Goal: Task Accomplishment & Management: Use online tool/utility

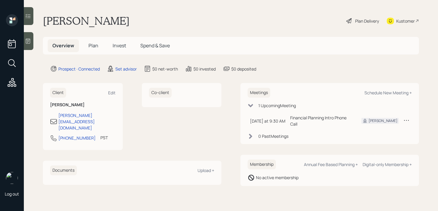
click at [31, 45] on div at bounding box center [29, 41] width 10 height 18
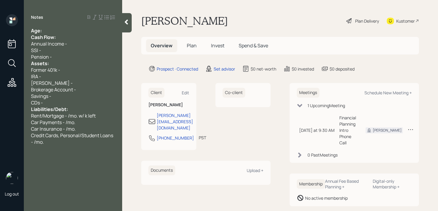
click at [49, 32] on div "Age:" at bounding box center [73, 30] width 84 height 7
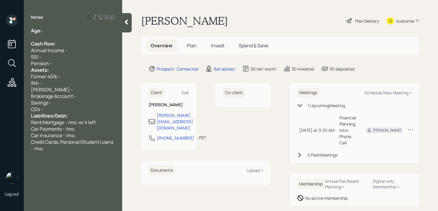
click at [55, 66] on div "Pension -" at bounding box center [73, 63] width 84 height 7
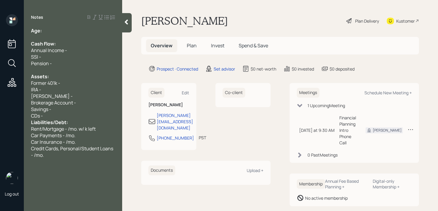
click at [60, 110] on div "Savings -" at bounding box center [73, 109] width 84 height 7
click at [60, 114] on div "CDs -" at bounding box center [73, 116] width 84 height 7
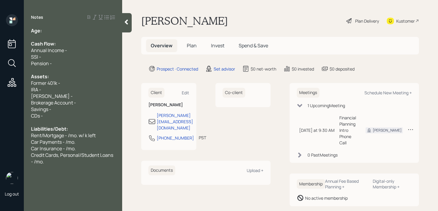
click at [70, 34] on div at bounding box center [73, 37] width 84 height 7
click at [73, 27] on div "Notes Age: Cash Flow: Annual Income - SSI - Pension - Assets: Former 401k - IRA…" at bounding box center [73, 109] width 98 height 190
click at [73, 29] on div "Age:" at bounding box center [73, 30] width 84 height 7
drag, startPoint x: 50, startPoint y: 31, endPoint x: 43, endPoint y: 31, distance: 7.4
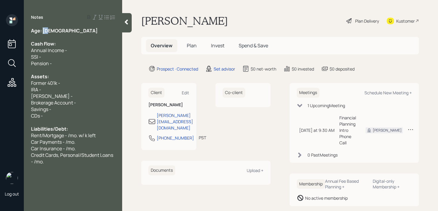
click at [43, 31] on div "Age: [DEMOGRAPHIC_DATA]" at bounding box center [73, 30] width 84 height 7
click at [67, 82] on div "Former 401k -" at bounding box center [73, 83] width 84 height 7
click at [67, 88] on div "IRA -" at bounding box center [73, 89] width 84 height 7
click at [63, 108] on div "Savings -" at bounding box center [73, 109] width 84 height 7
click at [92, 106] on div "Savings -" at bounding box center [73, 109] width 84 height 7
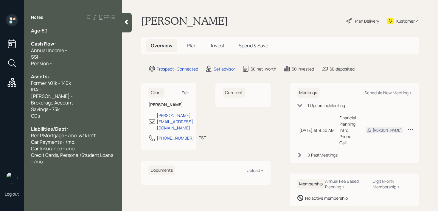
click at [74, 97] on div "[PERSON_NAME] -" at bounding box center [73, 96] width 84 height 7
click at [70, 113] on div "CDs -" at bounding box center [73, 116] width 84 height 7
click at [54, 111] on span "Savings - 73k" at bounding box center [45, 109] width 29 height 7
click at [81, 17] on div "Notes" at bounding box center [73, 17] width 98 height 6
click at [81, 29] on div "Age: [DEMOGRAPHIC_DATA]" at bounding box center [73, 30] width 84 height 7
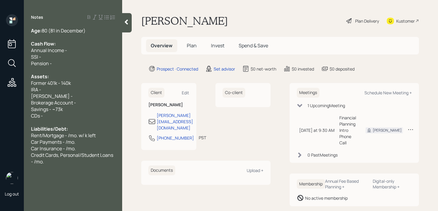
click at [94, 33] on div "Age: [DEMOGRAPHIC_DATA] (81 in December)" at bounding box center [73, 30] width 84 height 7
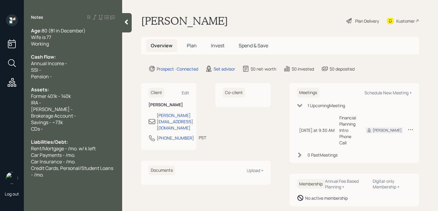
click at [111, 50] on div at bounding box center [73, 50] width 84 height 7
click at [92, 60] on div "Age: [DEMOGRAPHIC_DATA] (81 in December) Wife is 77 Working Cash Flow: Annual I…" at bounding box center [73, 102] width 84 height 151
click at [83, 69] on div "SSI -" at bounding box center [73, 70] width 84 height 7
click at [80, 96] on div "Former 401k - 140k" at bounding box center [73, 96] width 84 height 7
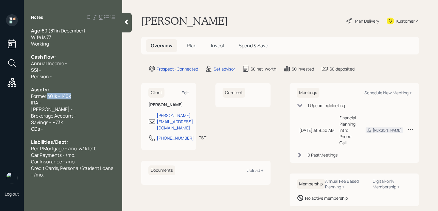
drag, startPoint x: 80, startPoint y: 96, endPoint x: 47, endPoint y: 96, distance: 33.7
click at [47, 96] on div "Former 401k - 140k" at bounding box center [73, 96] width 84 height 7
click at [68, 110] on div "[PERSON_NAME] -" at bounding box center [73, 109] width 84 height 7
click at [71, 108] on div "[PERSON_NAME] -" at bounding box center [73, 109] width 84 height 7
